Goal: Task Accomplishment & Management: Complete application form

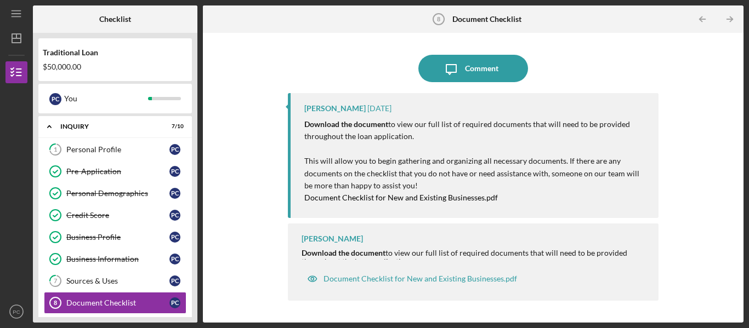
scroll to position [117, 0]
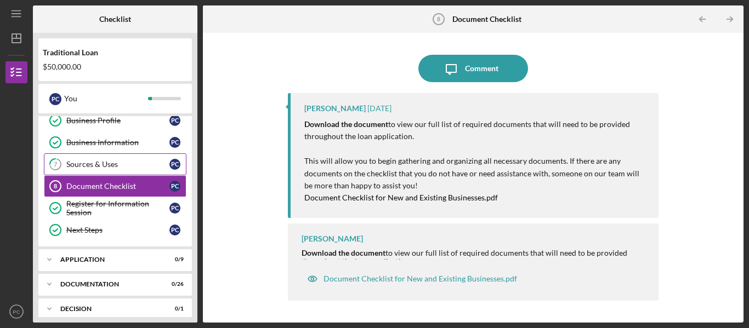
click at [116, 163] on div "Sources & Uses" at bounding box center [117, 164] width 103 height 9
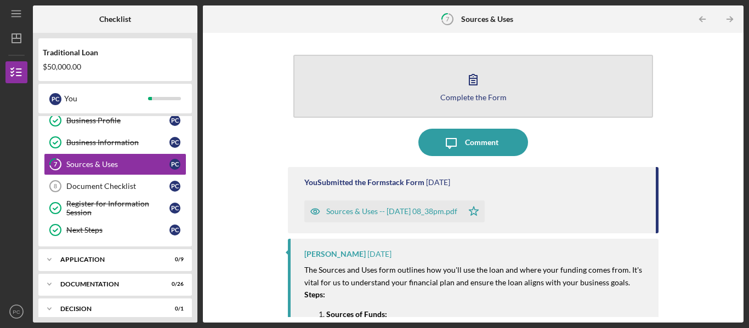
click at [497, 92] on button "Complete the Form Form" at bounding box center [473, 86] width 360 height 63
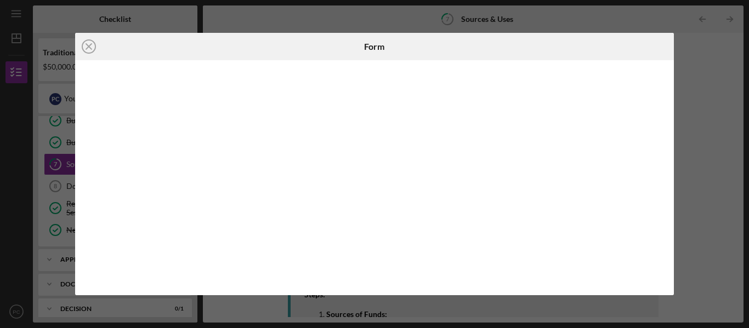
click at [698, 182] on div "Icon/Close Form" at bounding box center [374, 164] width 749 height 328
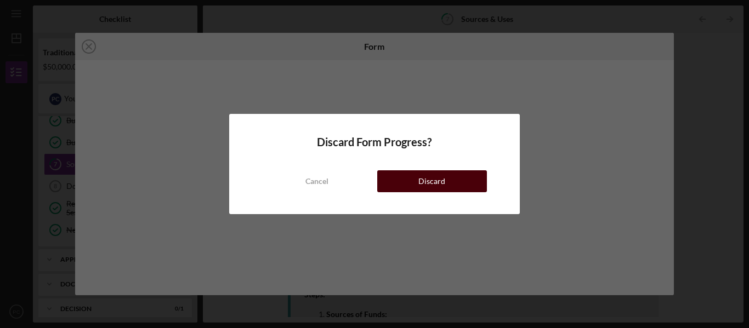
click at [456, 178] on button "Discard" at bounding box center [432, 181] width 110 height 22
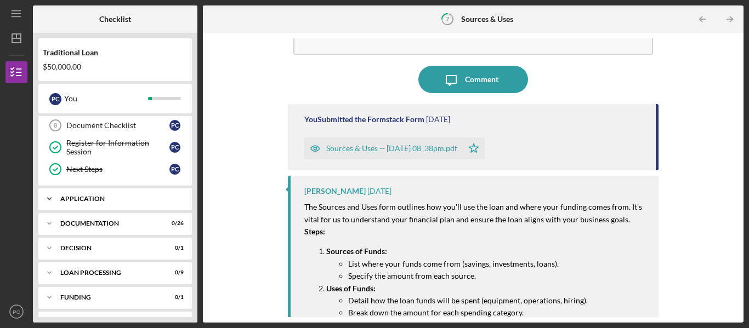
scroll to position [178, 0]
click at [95, 197] on div "Application" at bounding box center [119, 198] width 118 height 7
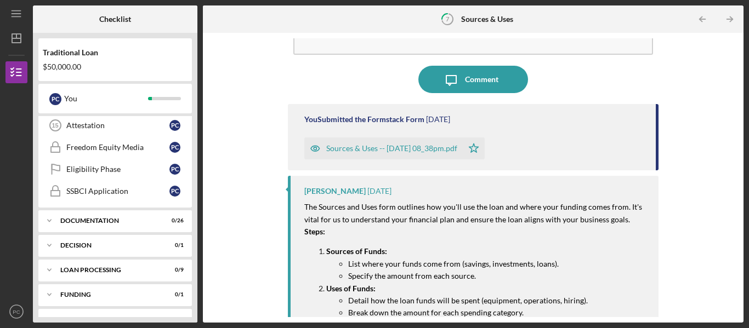
scroll to position [384, 0]
click at [94, 222] on div "Documentation" at bounding box center [119, 220] width 118 height 7
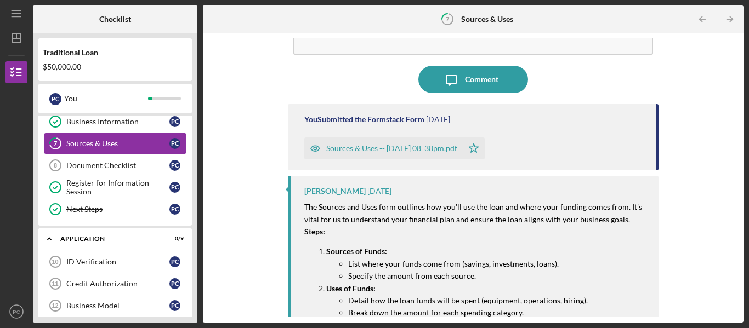
scroll to position [140, 0]
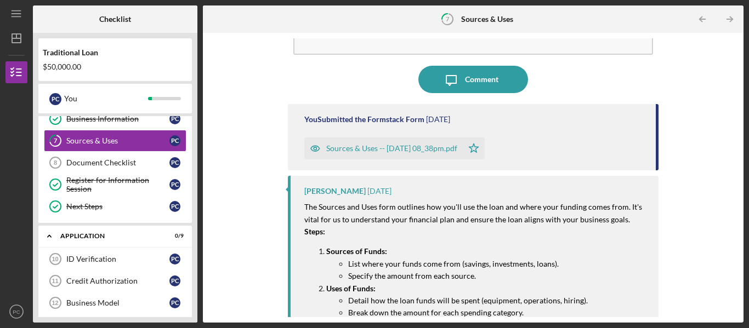
click at [263, 82] on div "Complete the Form Form Icon/Message Comment You Submitted the Formstack Form [D…" at bounding box center [472, 177] width 529 height 279
click at [103, 161] on div "Document Checklist" at bounding box center [117, 162] width 103 height 9
